Goal: Obtain resource: Download file/media

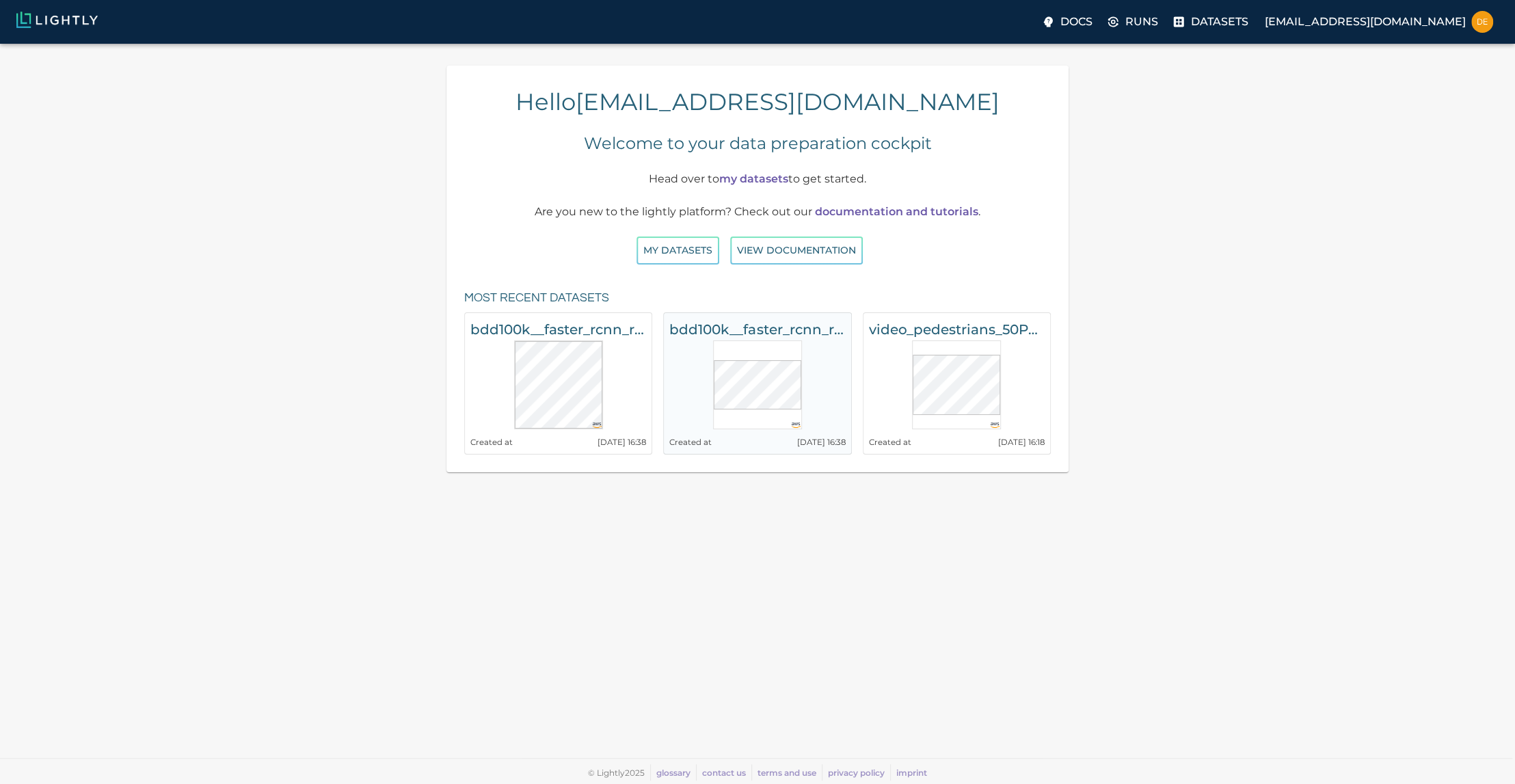
click at [713, 332] on h6 "bdd100k__faster_rcnn_r50_fpn_1x_det_val__20250602_143824" at bounding box center [757, 329] width 175 height 22
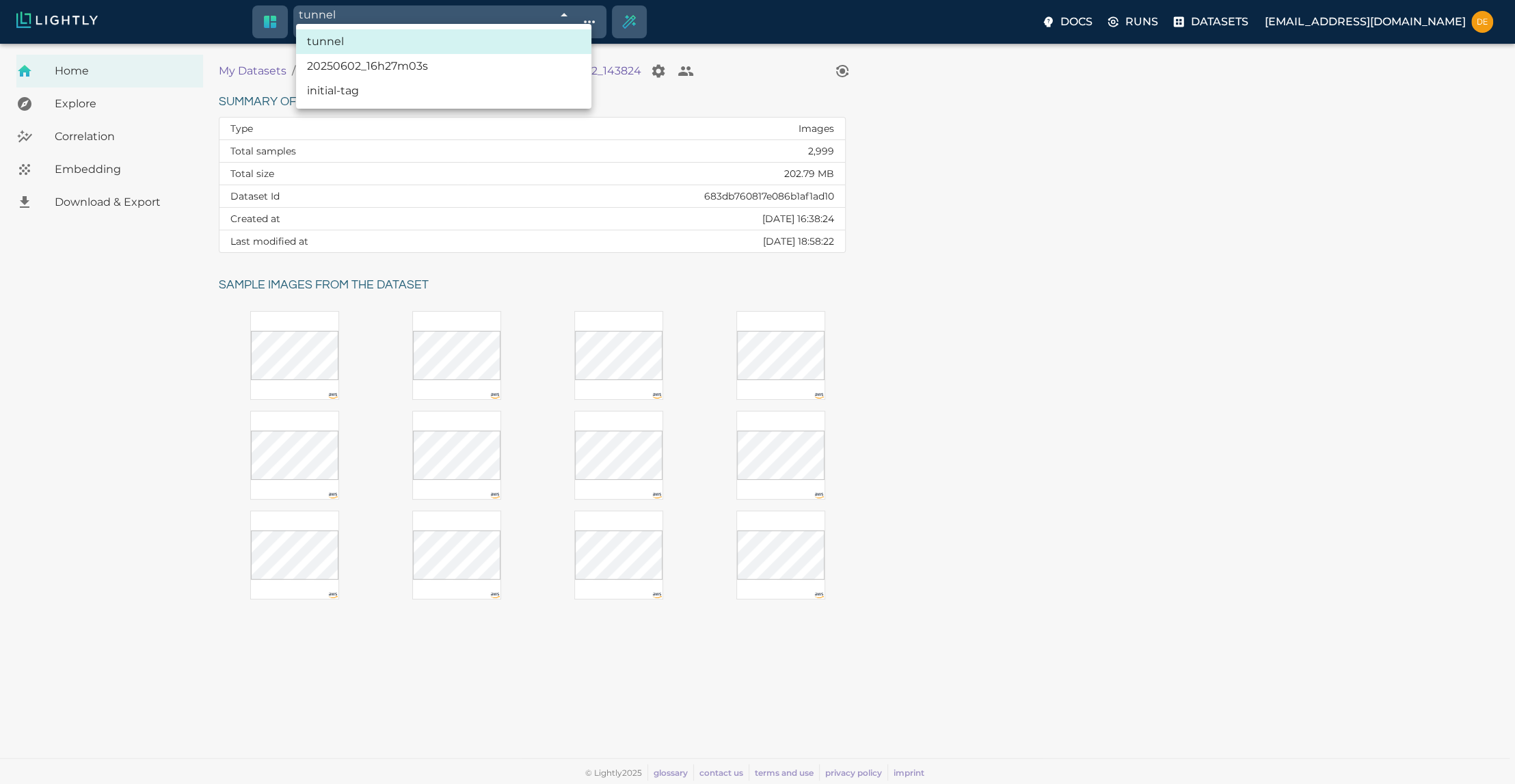
click at [444, 44] on body "tunnel 686e7e84c2342f2d3e019311 Working with 12 / 12 of initially 2,999 samples…" at bounding box center [757, 414] width 1515 height 740
click at [365, 94] on li "initial-tag" at bounding box center [443, 90] width 296 height 24
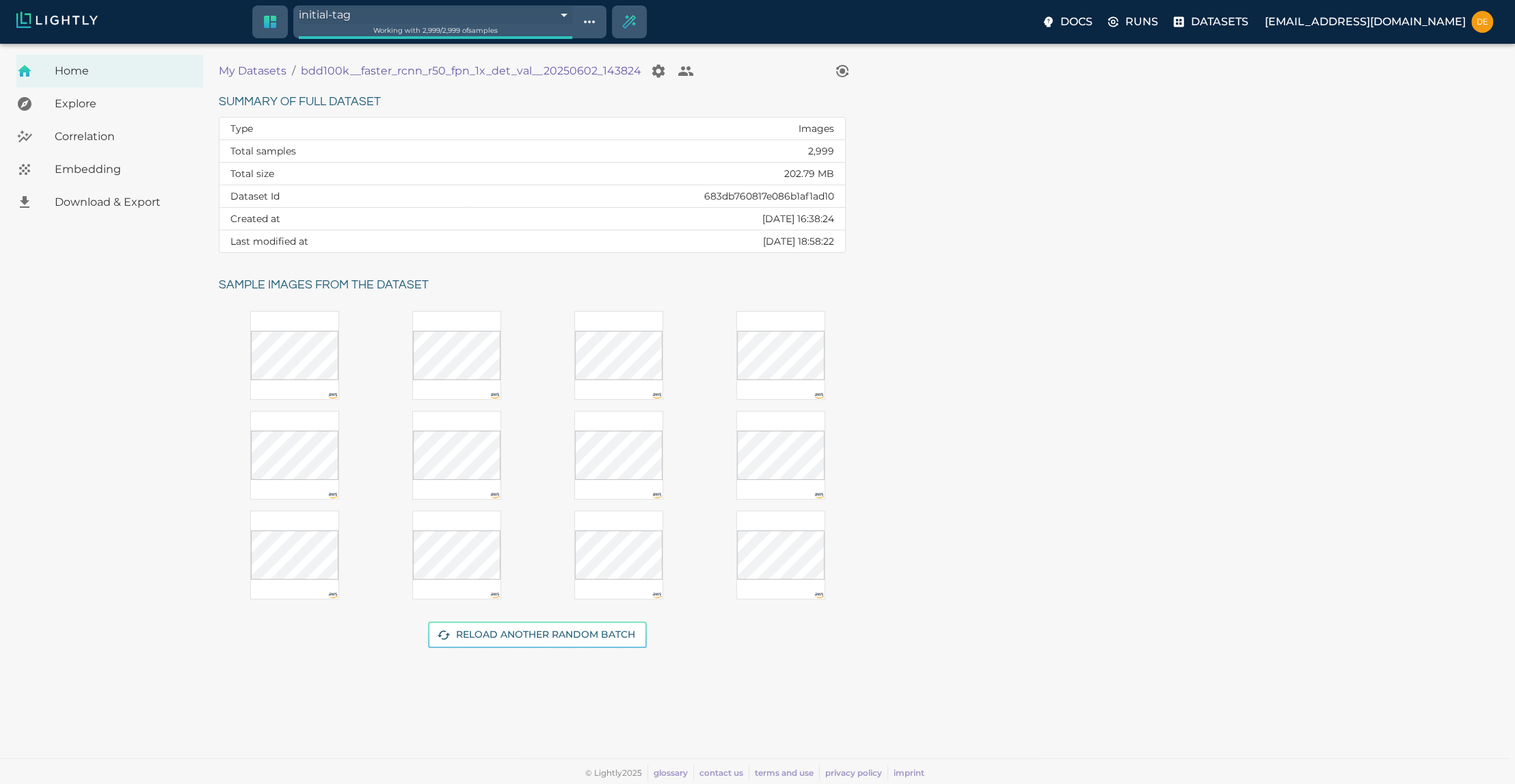
type input "683dd0d7e3c84d83d1b85db2"
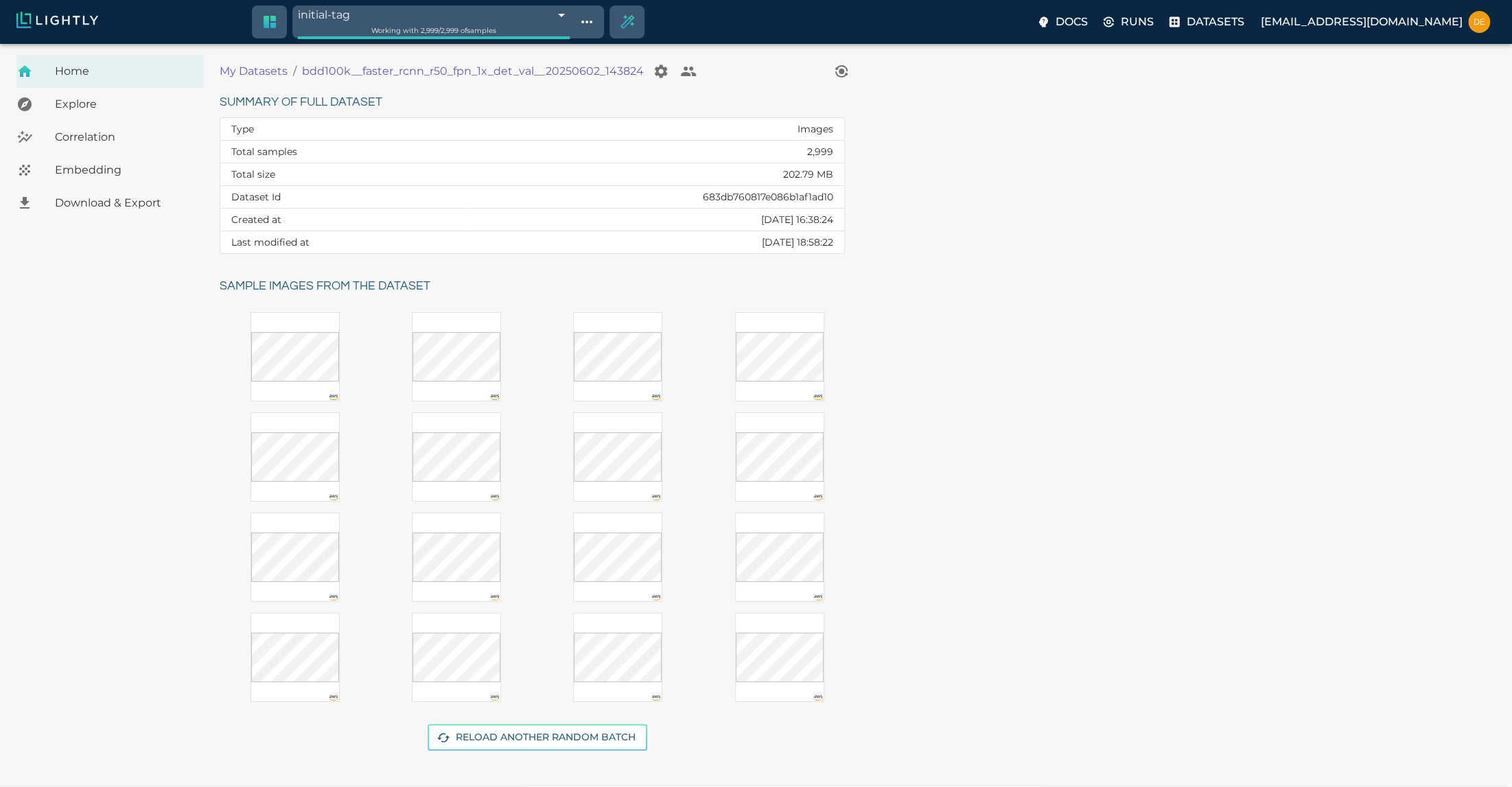
click at [81, 134] on span "Correlation" at bounding box center [124, 137] width 138 height 17
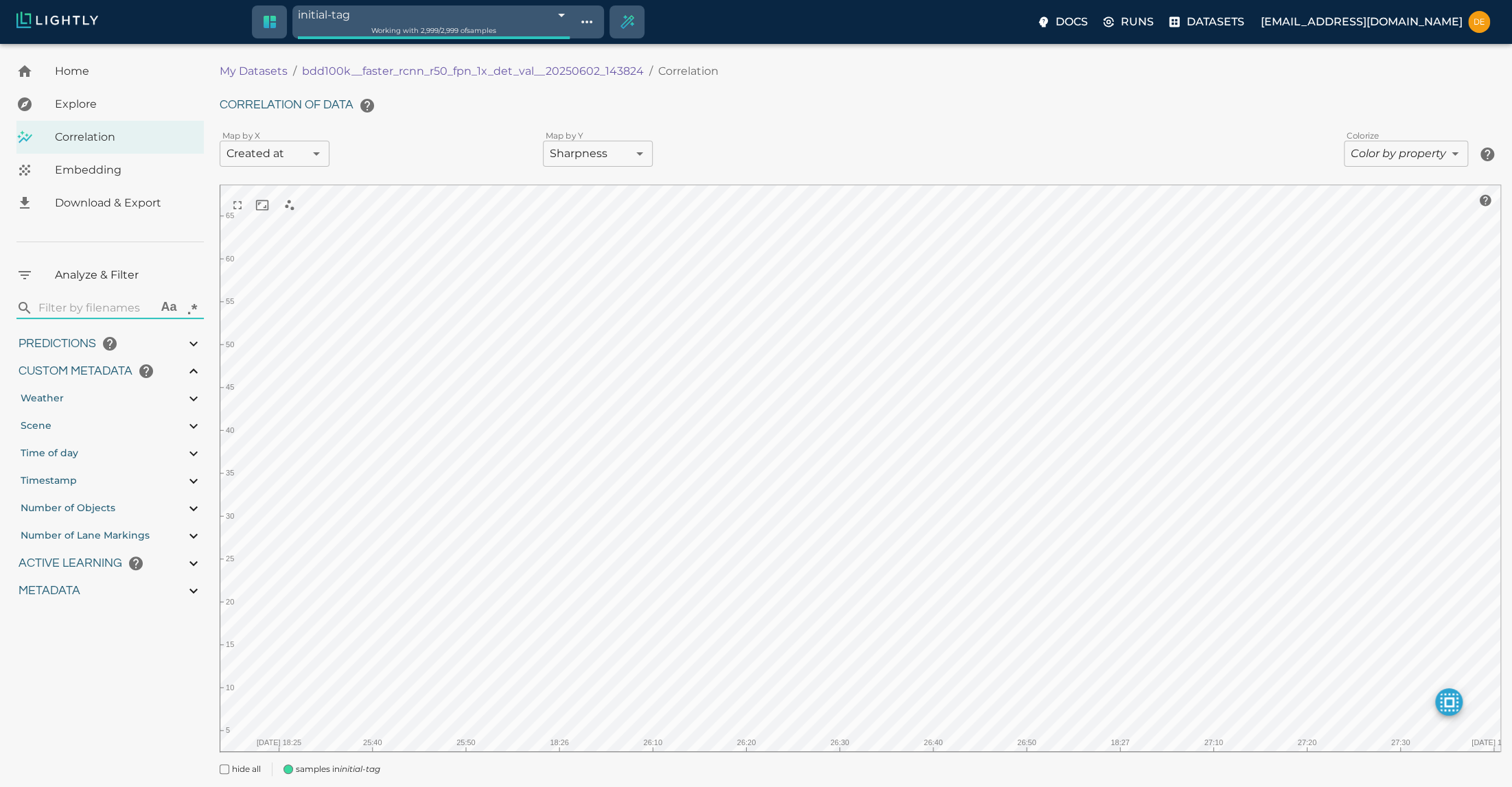
click at [94, 164] on span "Embedding" at bounding box center [124, 169] width 138 height 17
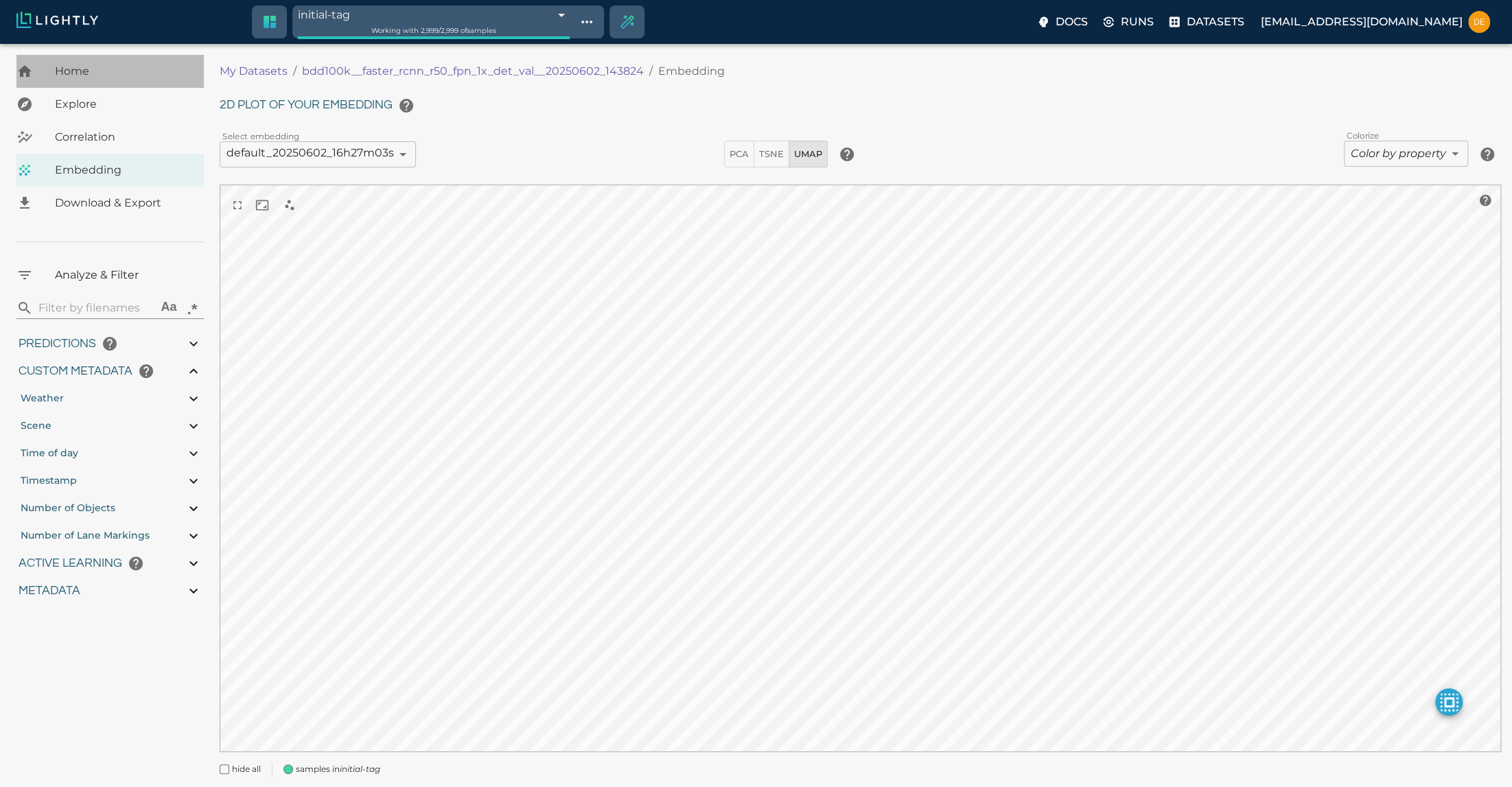
click at [90, 67] on span "Home" at bounding box center [124, 71] width 138 height 17
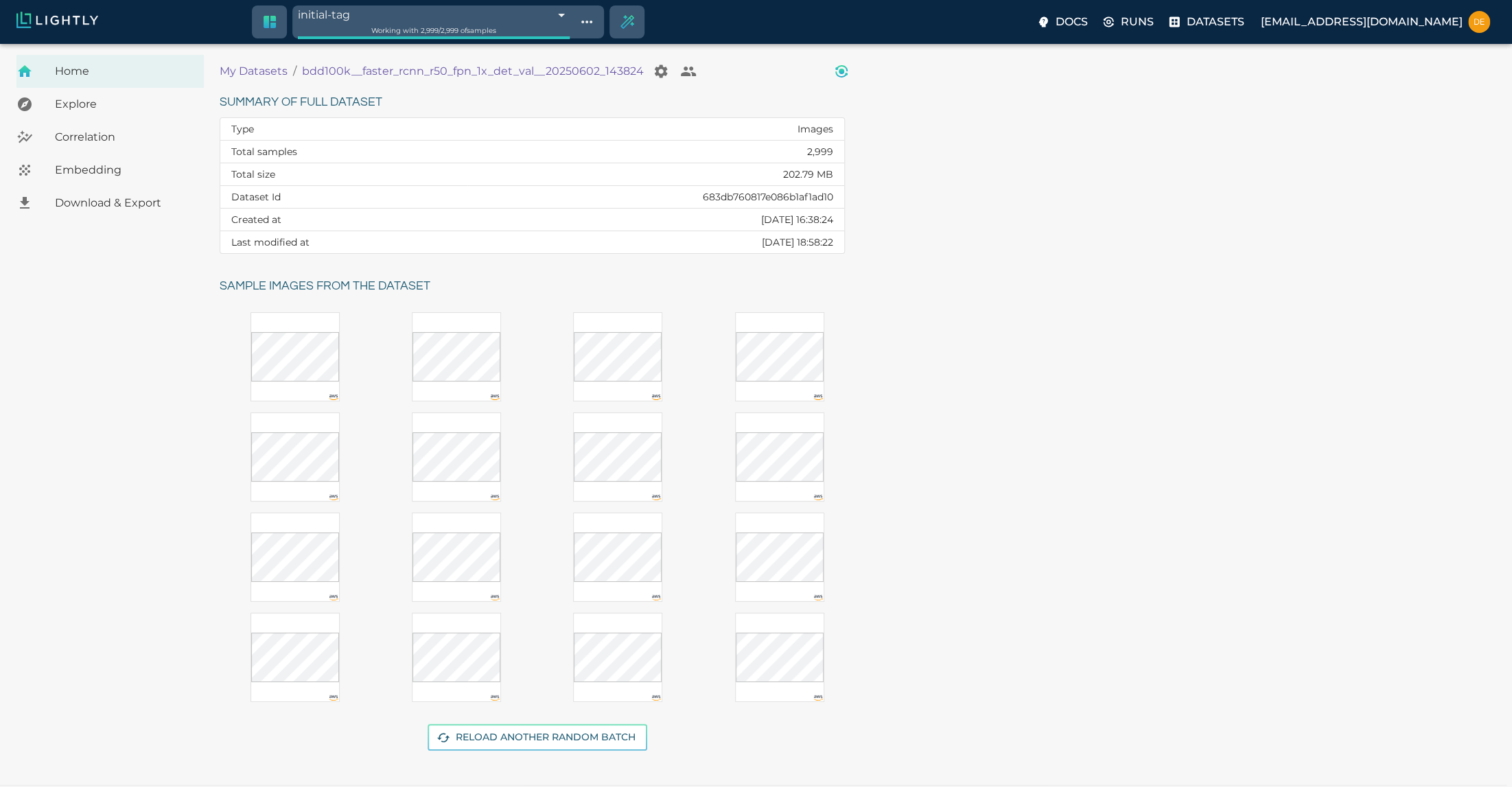
click at [839, 73] on icon "View worker run detail" at bounding box center [842, 72] width 6 height 6
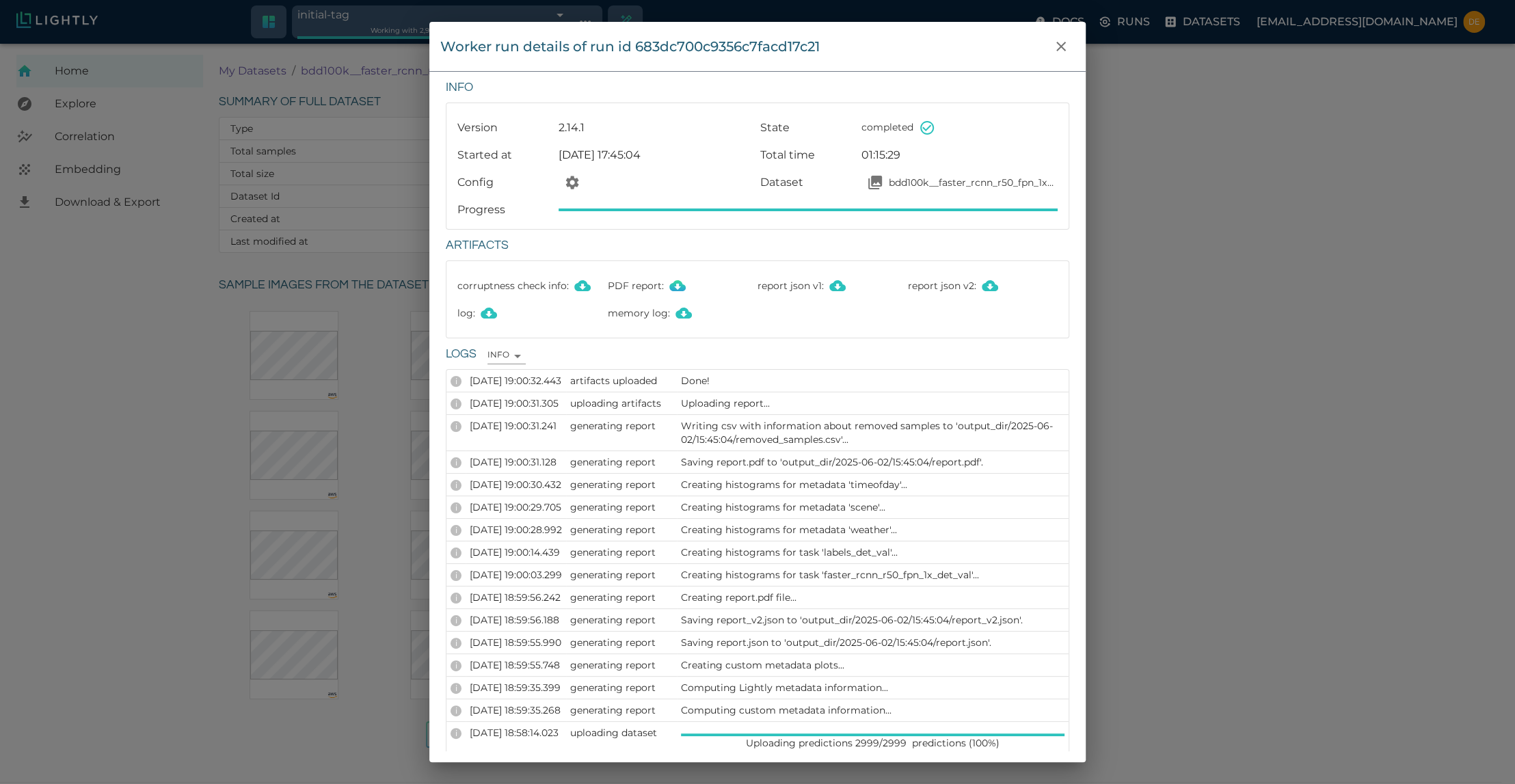
click at [673, 277] on icon "Download PDF report" at bounding box center [678, 285] width 16 height 16
